Goal: Task Accomplishment & Management: Use online tool/utility

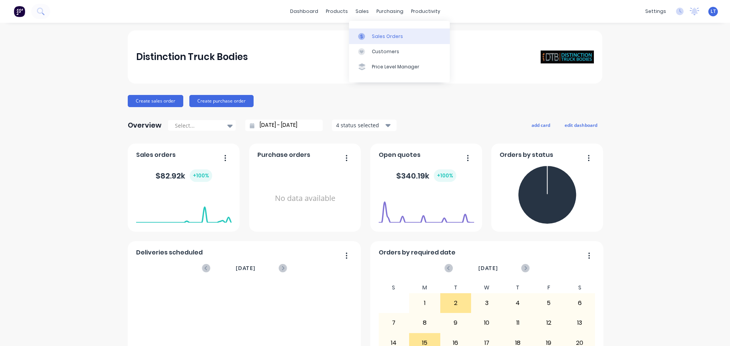
click at [372, 37] on div "Sales Orders" at bounding box center [387, 36] width 31 height 7
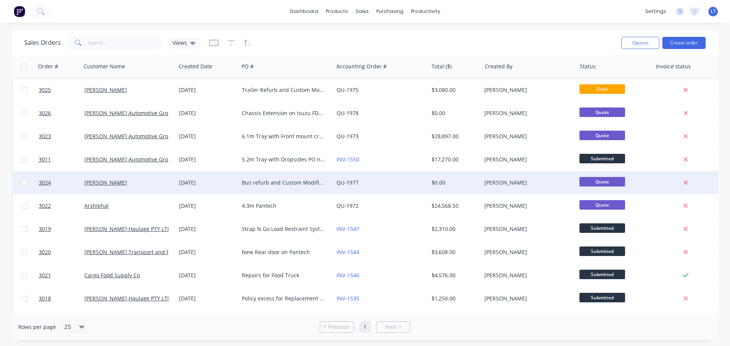
click at [248, 184] on div "Bus refurb and Custom Modification" at bounding box center [284, 183] width 84 height 8
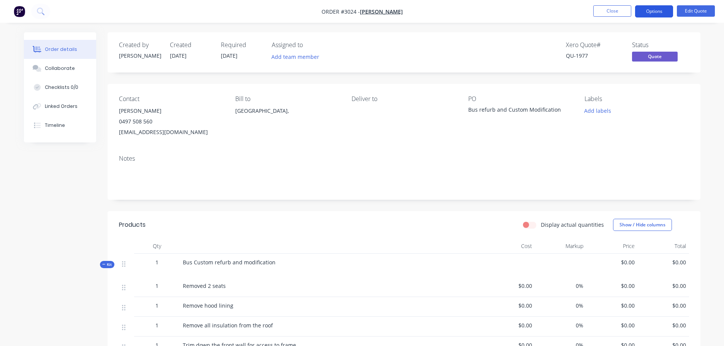
click at [650, 11] on button "Options" at bounding box center [654, 11] width 38 height 12
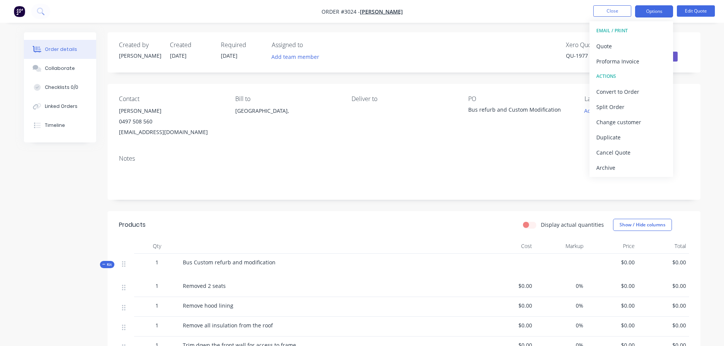
click at [510, 14] on nav "Order #3024 - [PERSON_NAME] Close Options EMAIL / PRINT Quote Proforma Invoice …" at bounding box center [362, 11] width 724 height 23
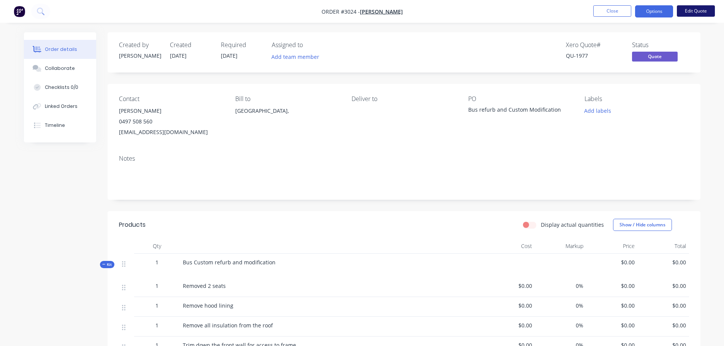
click at [697, 11] on button "Edit Quote" at bounding box center [696, 10] width 38 height 11
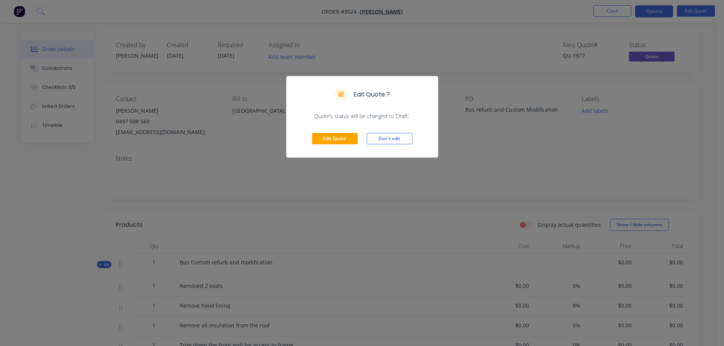
click at [441, 50] on div "Edit Quote ? Quote’s status will be changed to ‘Draft’. Edit Quote Don't edit" at bounding box center [362, 173] width 724 height 346
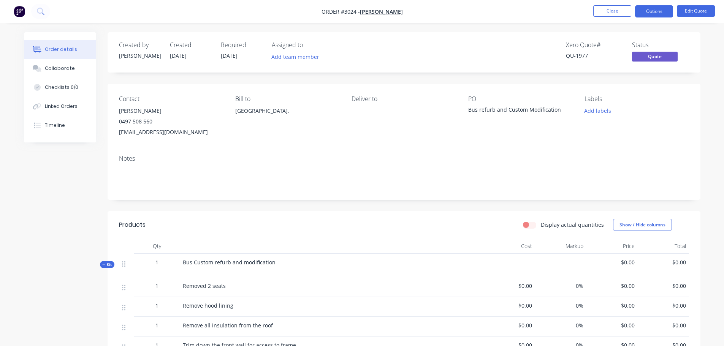
scroll to position [228, 0]
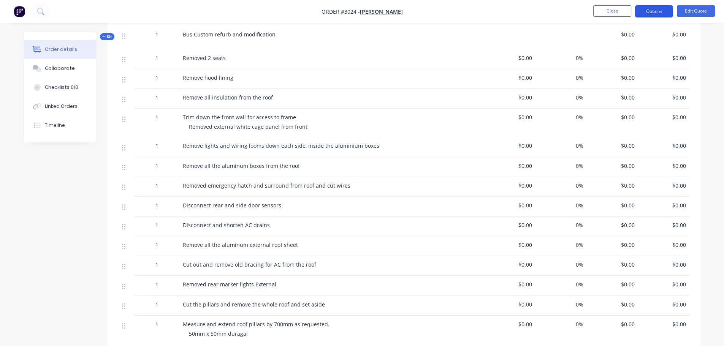
click at [651, 10] on button "Options" at bounding box center [654, 11] width 38 height 12
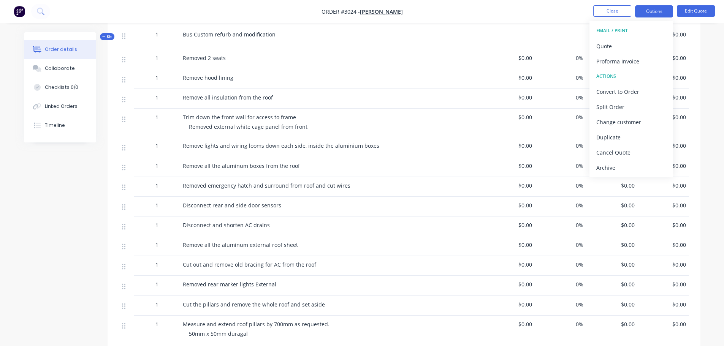
click at [525, 10] on nav "Order #3024 - [PERSON_NAME] Close Options EMAIL / PRINT Quote Proforma Invoice …" at bounding box center [362, 11] width 724 height 23
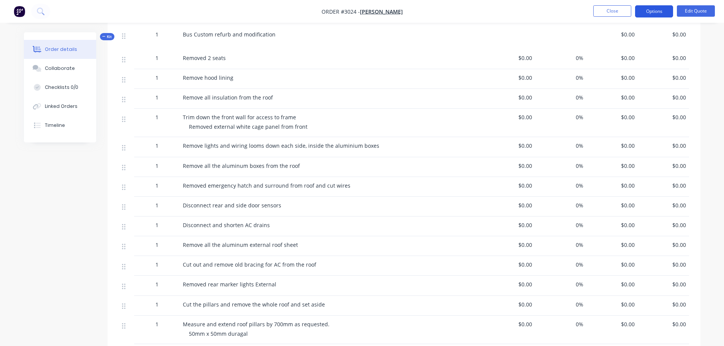
click at [655, 10] on button "Options" at bounding box center [654, 11] width 38 height 12
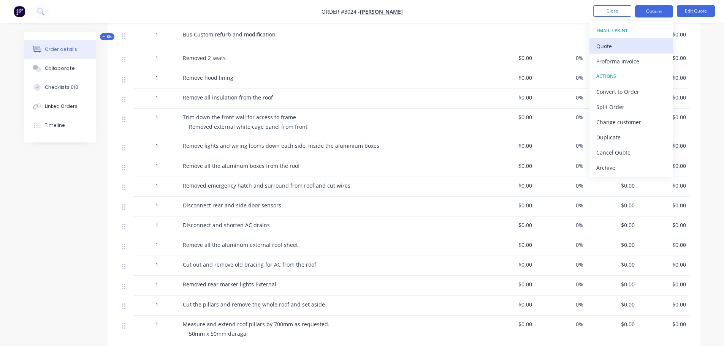
click at [612, 45] on div "Quote" at bounding box center [631, 46] width 70 height 11
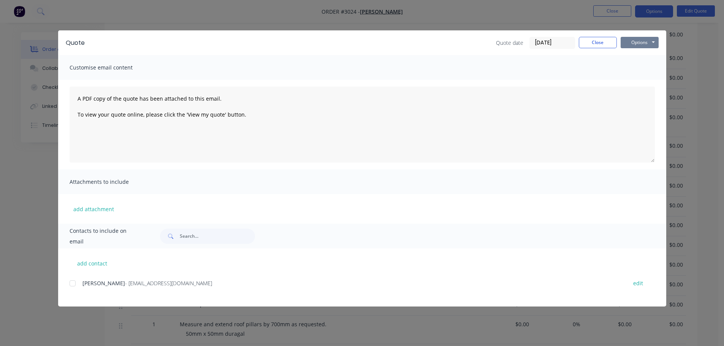
click at [639, 40] on button "Options" at bounding box center [640, 42] width 38 height 11
click at [642, 69] on button "Print" at bounding box center [645, 68] width 49 height 13
